Goal: Task Accomplishment & Management: Complete application form

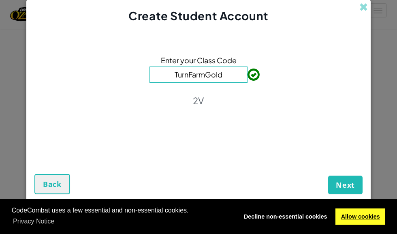
click at [371, 213] on link "Allow cookies" at bounding box center [360, 216] width 50 height 16
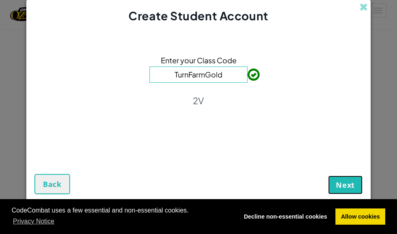
click at [336, 185] on span "Next" at bounding box center [345, 185] width 19 height 10
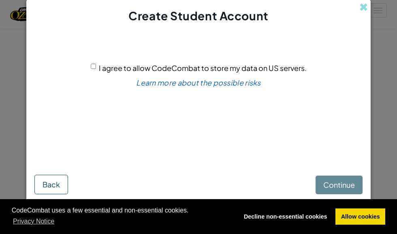
click at [335, 185] on div "Continue Back" at bounding box center [198, 174] width 328 height 37
click at [87, 63] on div "I agree to allow CodeCombat to store my data on US servers. Learn more about th…" at bounding box center [198, 94] width 328 height 124
click at [91, 67] on input "I agree to allow CodeCombat to store my data on US servers." at bounding box center [93, 66] width 5 height 5
checkbox input "true"
click at [356, 186] on button "Continue" at bounding box center [339, 184] width 47 height 19
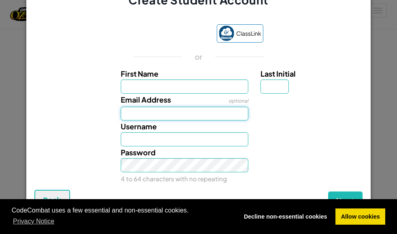
click at [203, 108] on input "Email Address" at bounding box center [185, 114] width 128 height 14
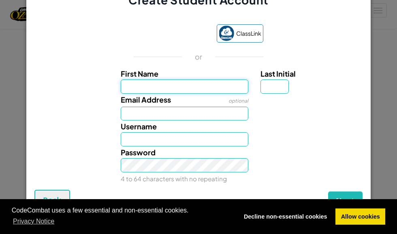
click at [201, 89] on input "First Name" at bounding box center [185, 86] width 128 height 14
type input "[PERSON_NAME]"
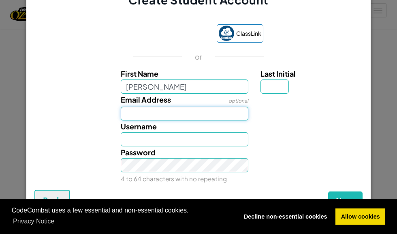
type input "[PERSON_NAME]"
click at [199, 112] on input "Email Address" at bounding box center [185, 114] width 128 height 14
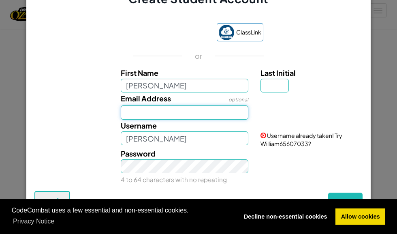
type input "[PERSON_NAME][EMAIL_ADDRESS][DOMAIN_NAME]"
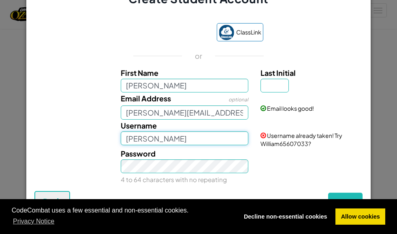
click at [176, 139] on input "[PERSON_NAME]" at bounding box center [185, 138] width 128 height 14
click at [188, 158] on div "Password 4 to 64 characters with no repeating" at bounding box center [185, 166] width 140 height 38
click at [169, 141] on input "[PERSON_NAME]" at bounding box center [185, 138] width 128 height 14
type input "[PERSON_NAME] the card master"
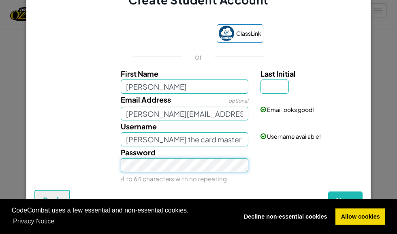
click at [328, 191] on button "Next" at bounding box center [345, 200] width 34 height 19
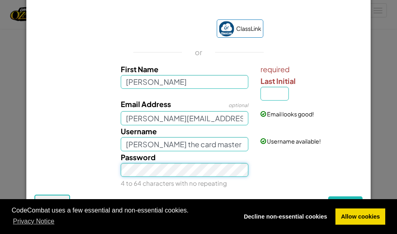
click at [328, 196] on button "Next" at bounding box center [345, 205] width 34 height 19
click at [273, 97] on input "Last Initial" at bounding box center [274, 94] width 28 height 14
type input "m"
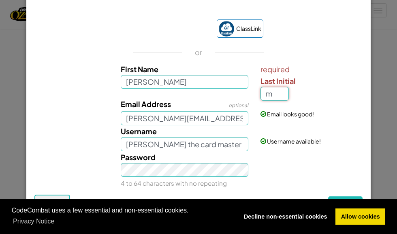
type input "WilliamM"
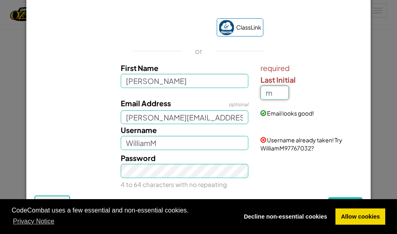
click at [275, 91] on input "m" at bounding box center [274, 92] width 28 height 14
type input "h"
click at [328, 197] on button "Next" at bounding box center [345, 206] width 34 height 19
type input "WilliamH"
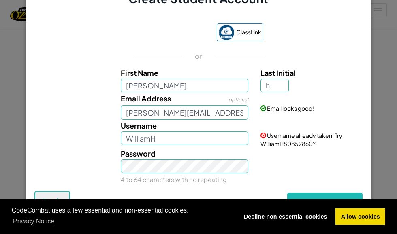
scroll to position [18, 0]
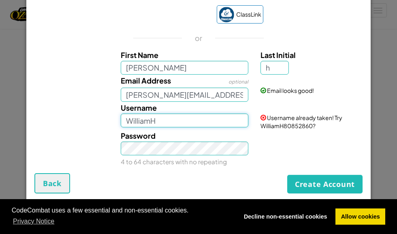
click at [177, 118] on input "WilliamH" at bounding box center [185, 120] width 128 height 14
click at [227, 6] on link "ClassLink" at bounding box center [240, 14] width 47 height 18
drag, startPoint x: 164, startPoint y: 119, endPoint x: 171, endPoint y: 115, distance: 7.6
click at [168, 118] on input "WilliamH" at bounding box center [185, 120] width 128 height 14
